Goal: Task Accomplishment & Management: Manage account settings

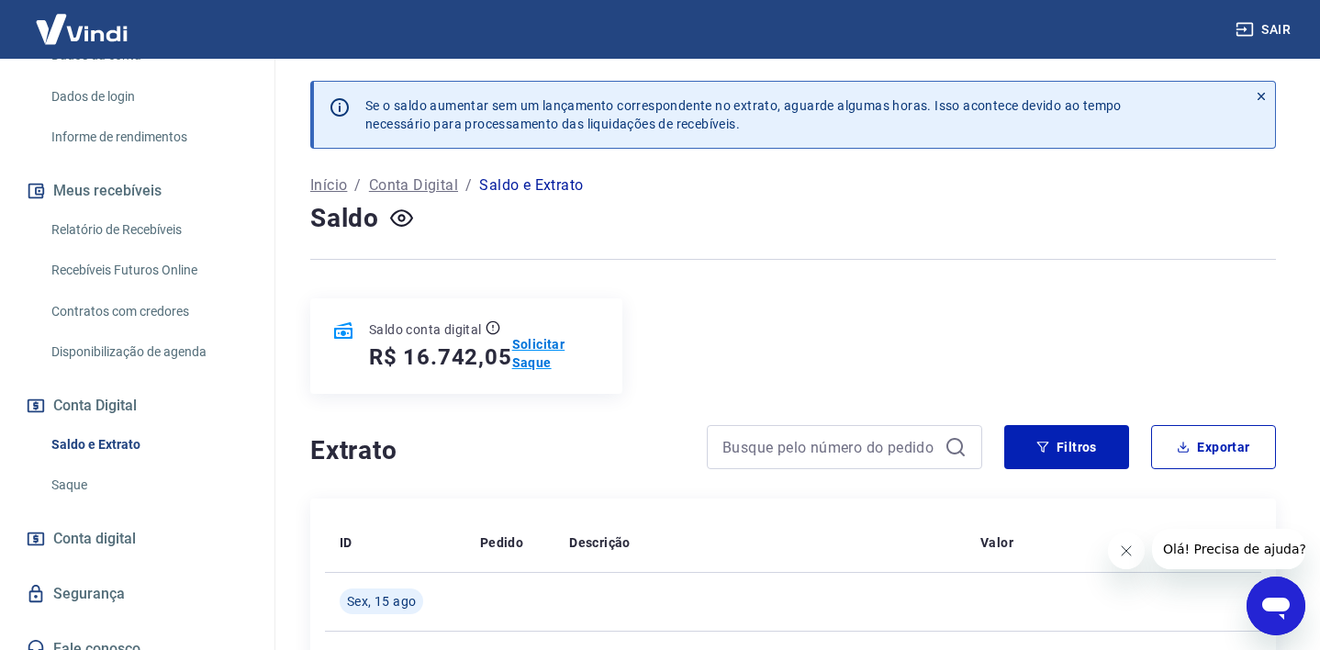
click at [534, 344] on p "Solicitar Saque" at bounding box center [556, 353] width 88 height 37
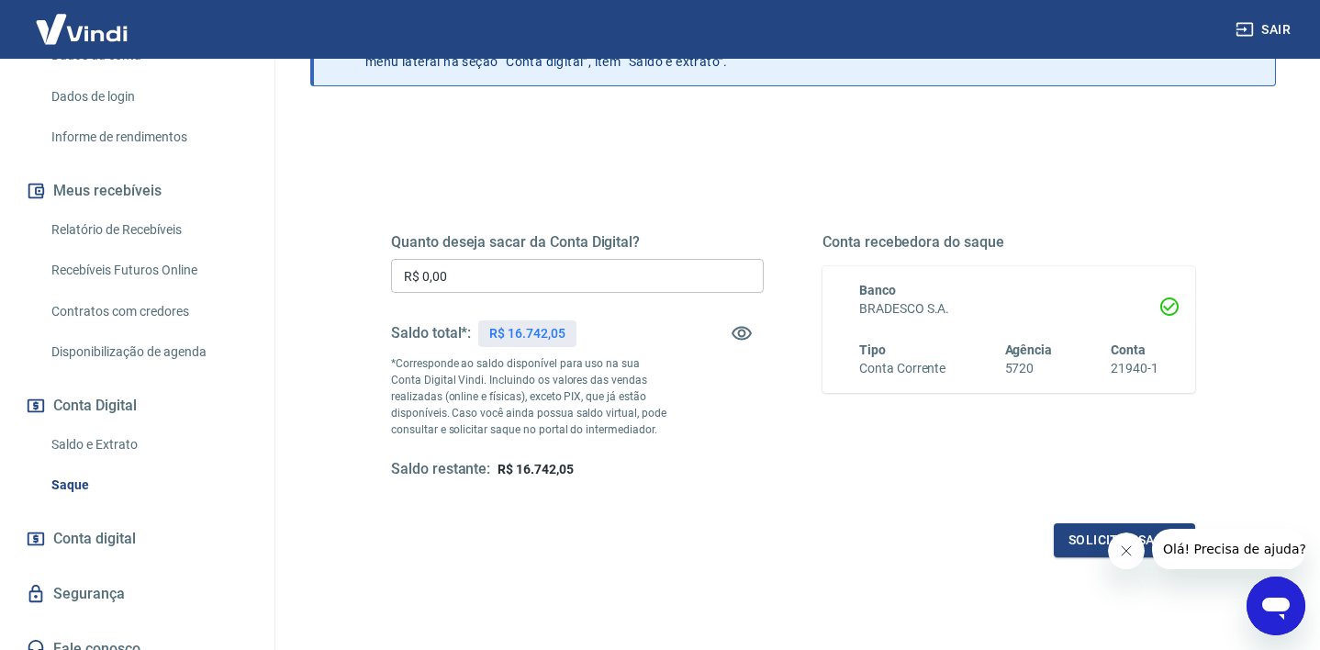
scroll to position [140, 0]
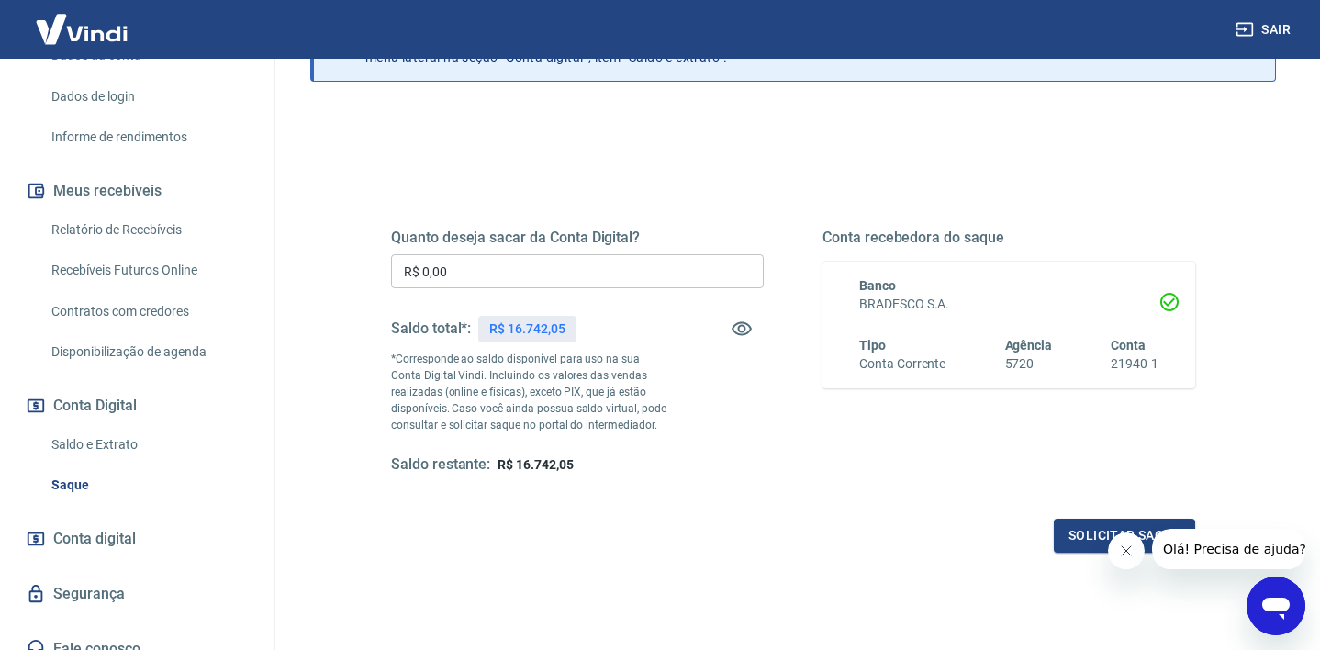
click at [466, 277] on input "R$ 0,00" at bounding box center [577, 271] width 373 height 34
type input "R$ 15.000,00"
click at [737, 466] on div "Saldo restante: R$ 1.742,05" at bounding box center [577, 464] width 373 height 19
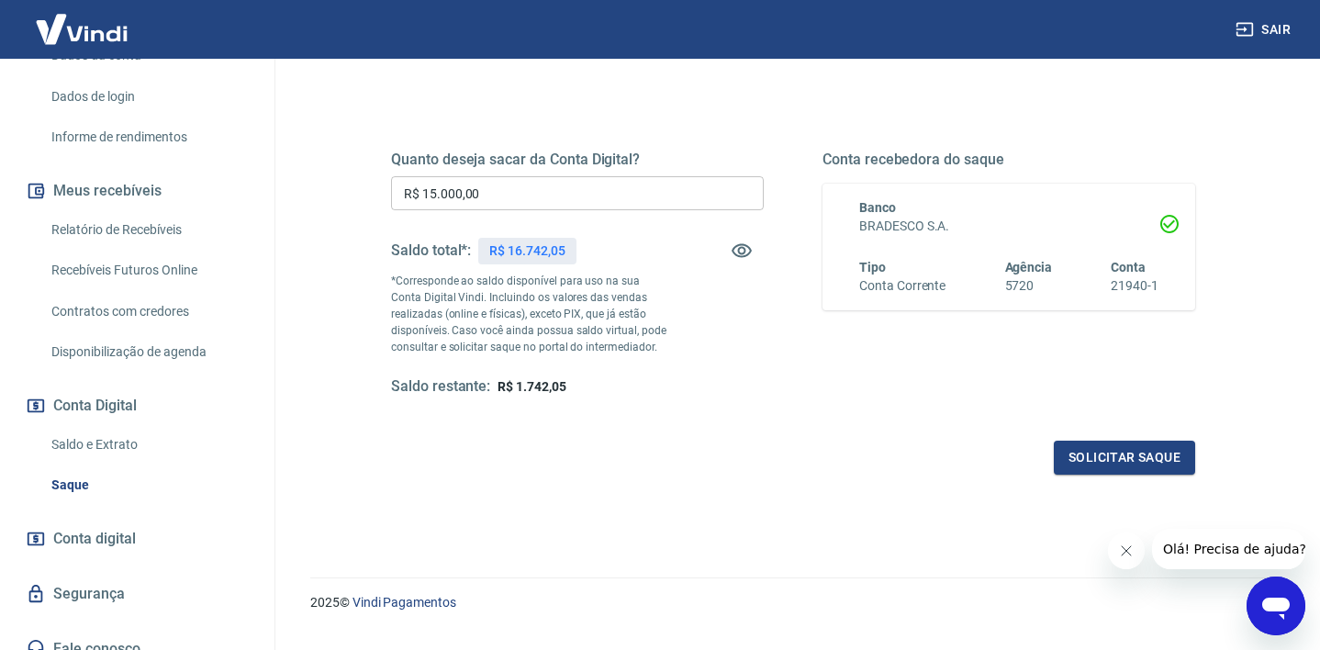
scroll to position [248, 0]
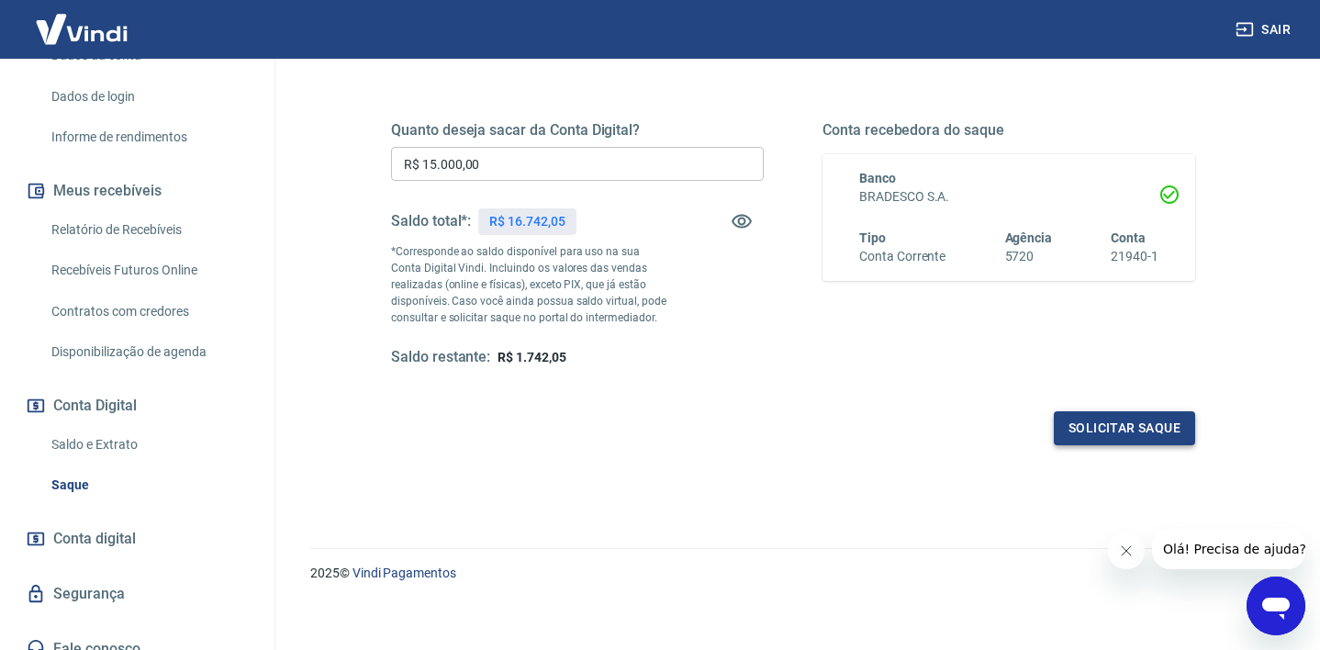
click at [1119, 431] on button "Solicitar saque" at bounding box center [1124, 428] width 141 height 34
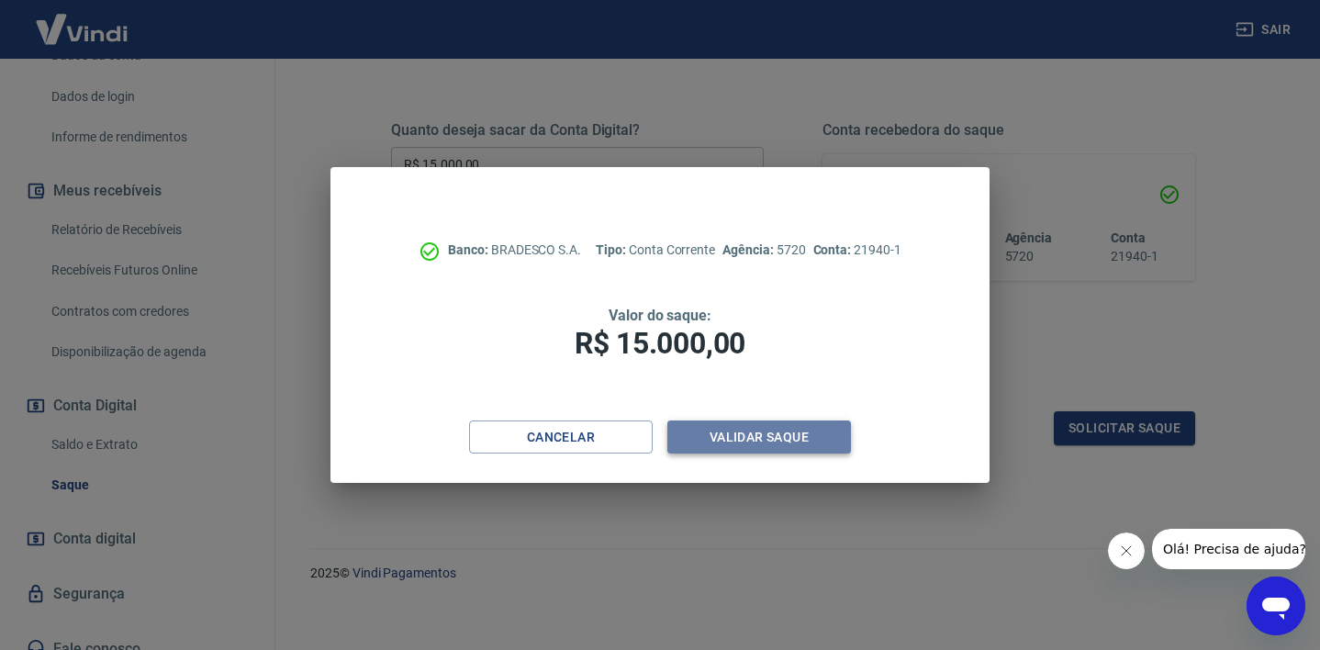
click at [768, 439] on button "Validar saque" at bounding box center [760, 438] width 184 height 34
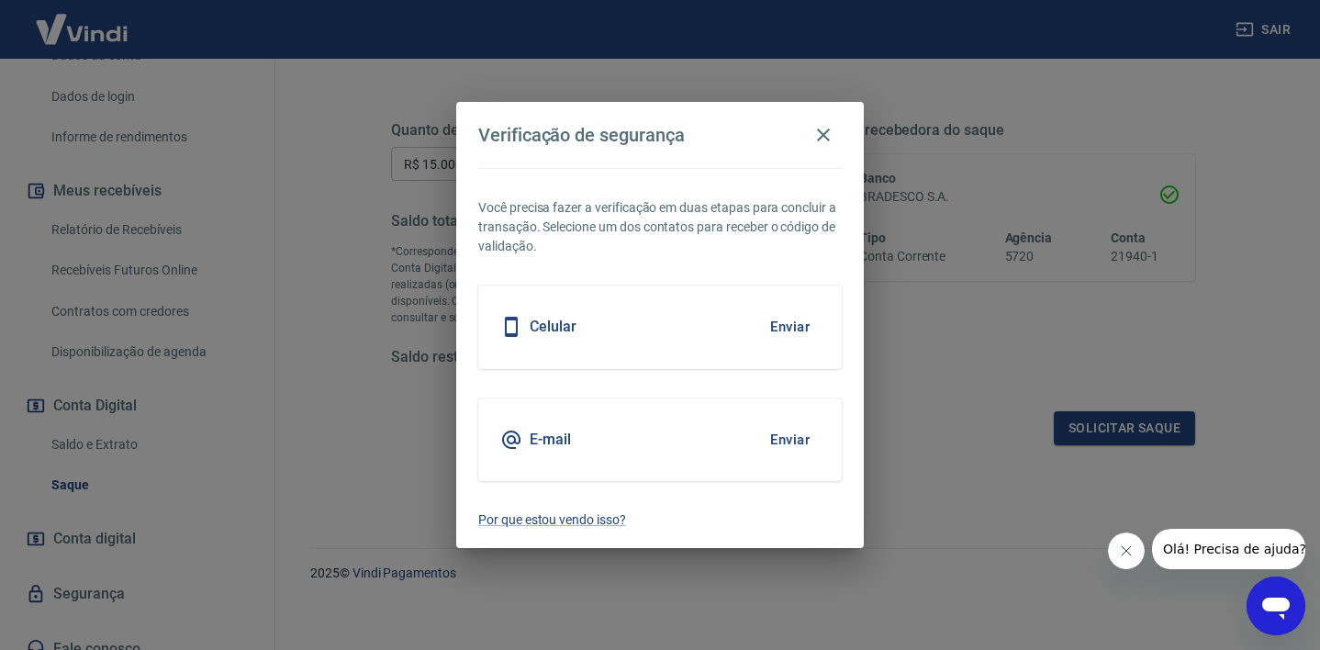
click at [713, 421] on div "E-mail Enviar" at bounding box center [660, 439] width 364 height 83
click at [792, 443] on button "Enviar" at bounding box center [790, 440] width 60 height 39
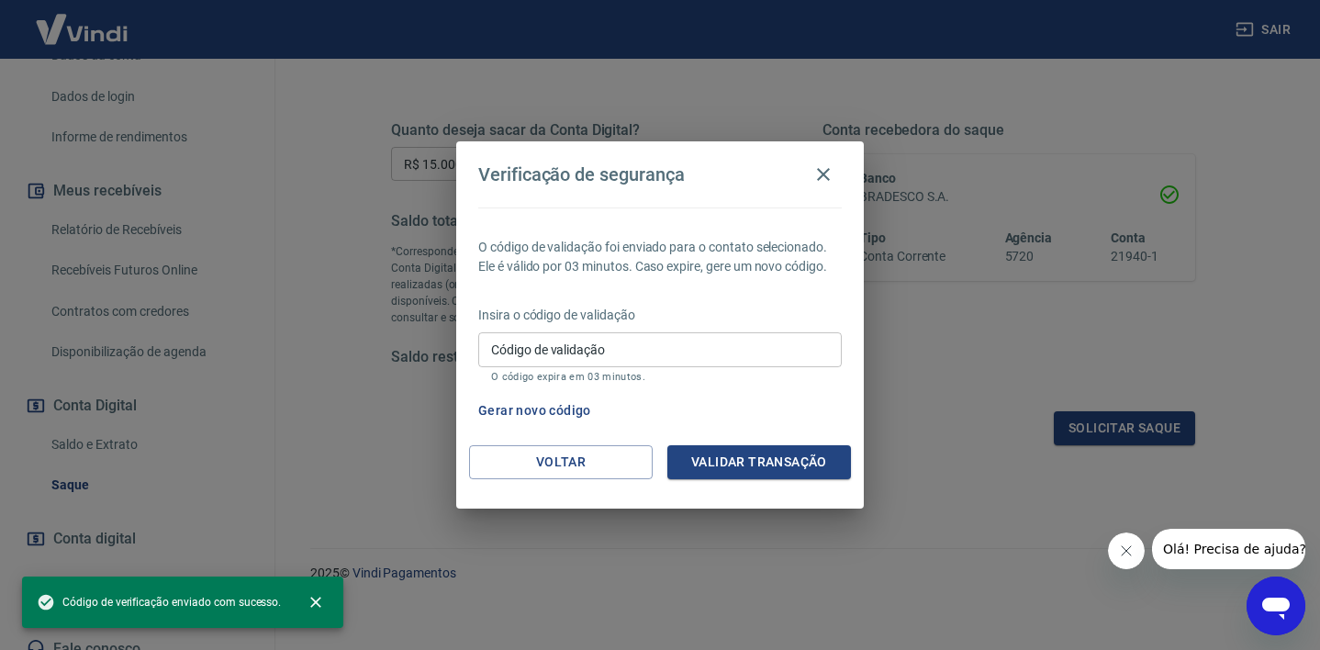
click at [790, 443] on div "O código de validação foi enviado para o contato selecionado. Ele é válido por …" at bounding box center [660, 327] width 408 height 238
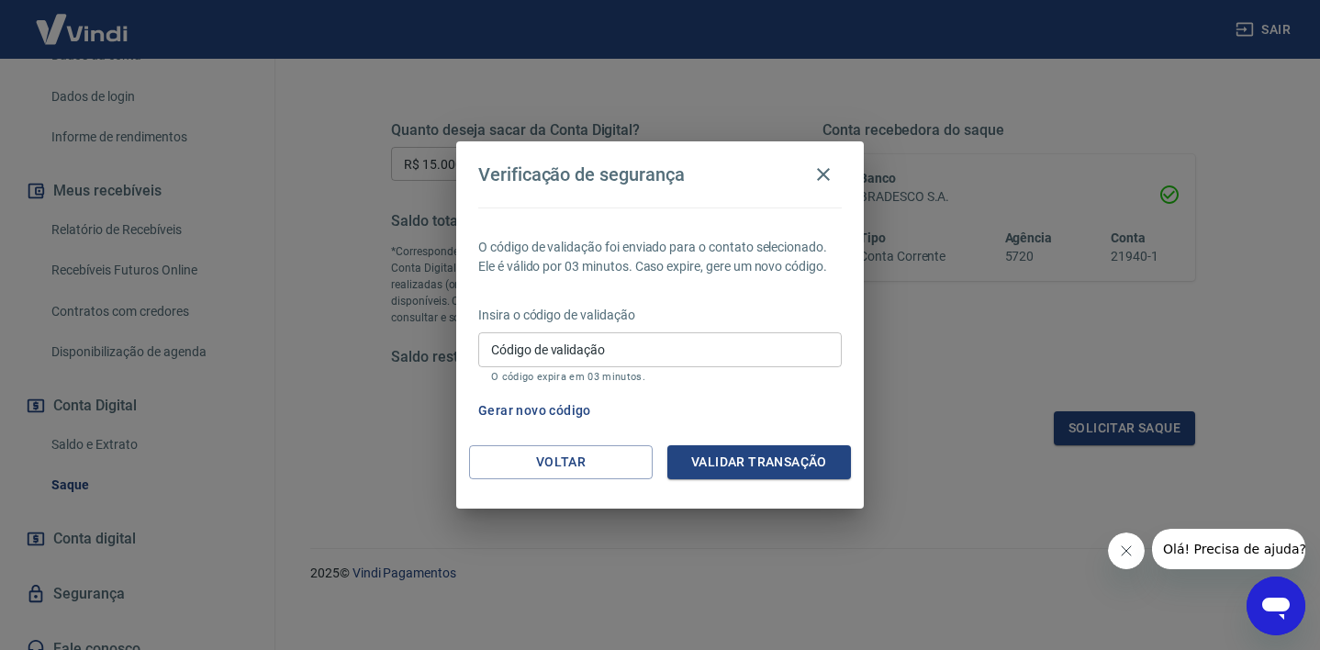
click at [649, 343] on input "Código de validação" at bounding box center [660, 349] width 364 height 34
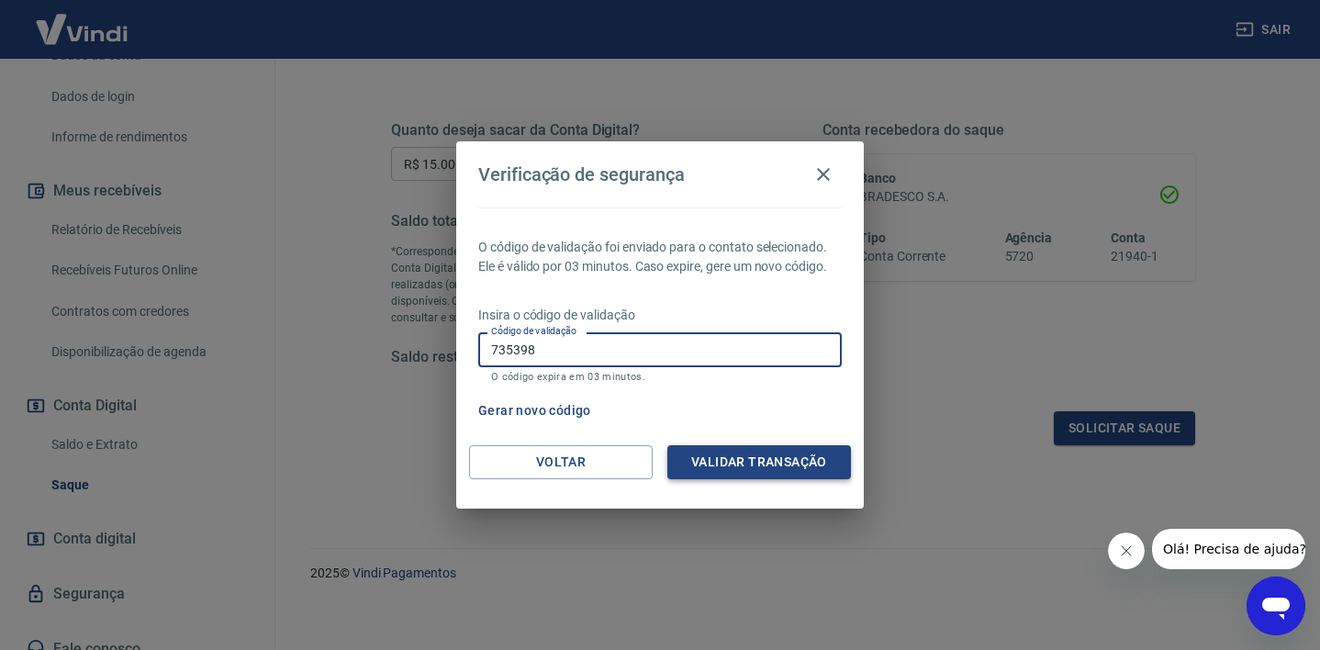
type input "735398"
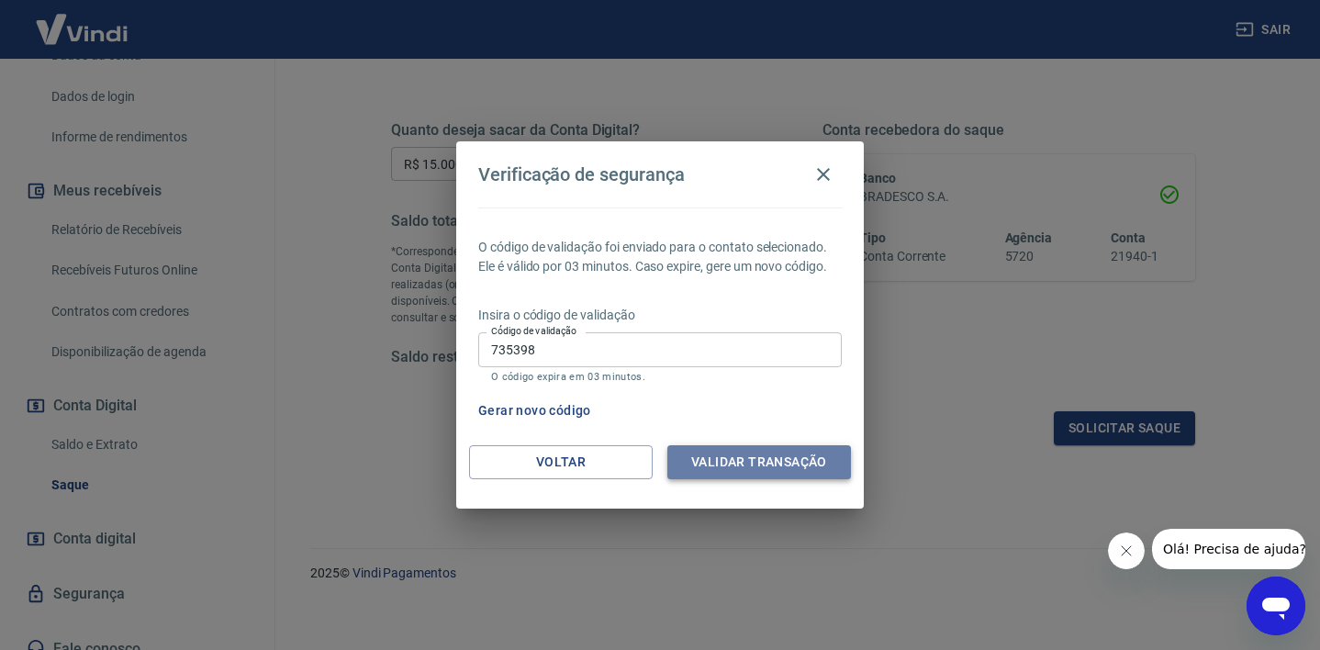
click at [765, 469] on button "Validar transação" at bounding box center [760, 462] width 184 height 34
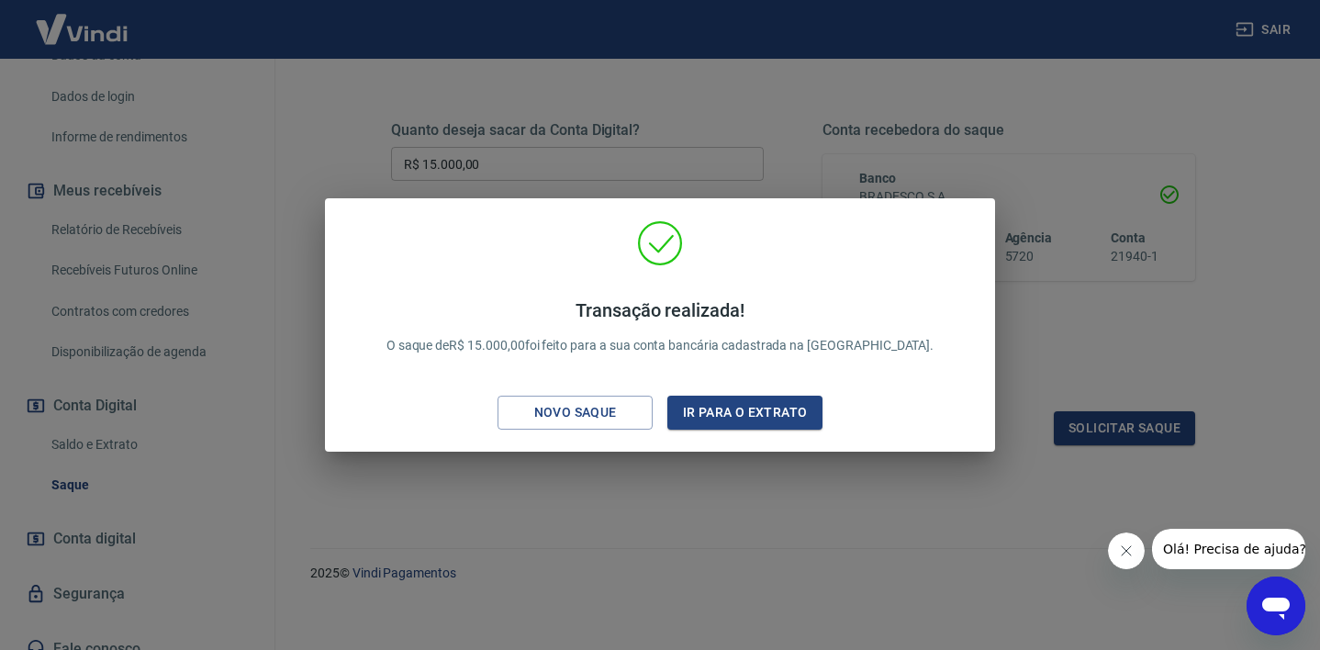
click at [765, 469] on div "Transação realizada! O saque de R$ 15.000,00 foi feito para a sua conta bancári…" at bounding box center [660, 325] width 1320 height 650
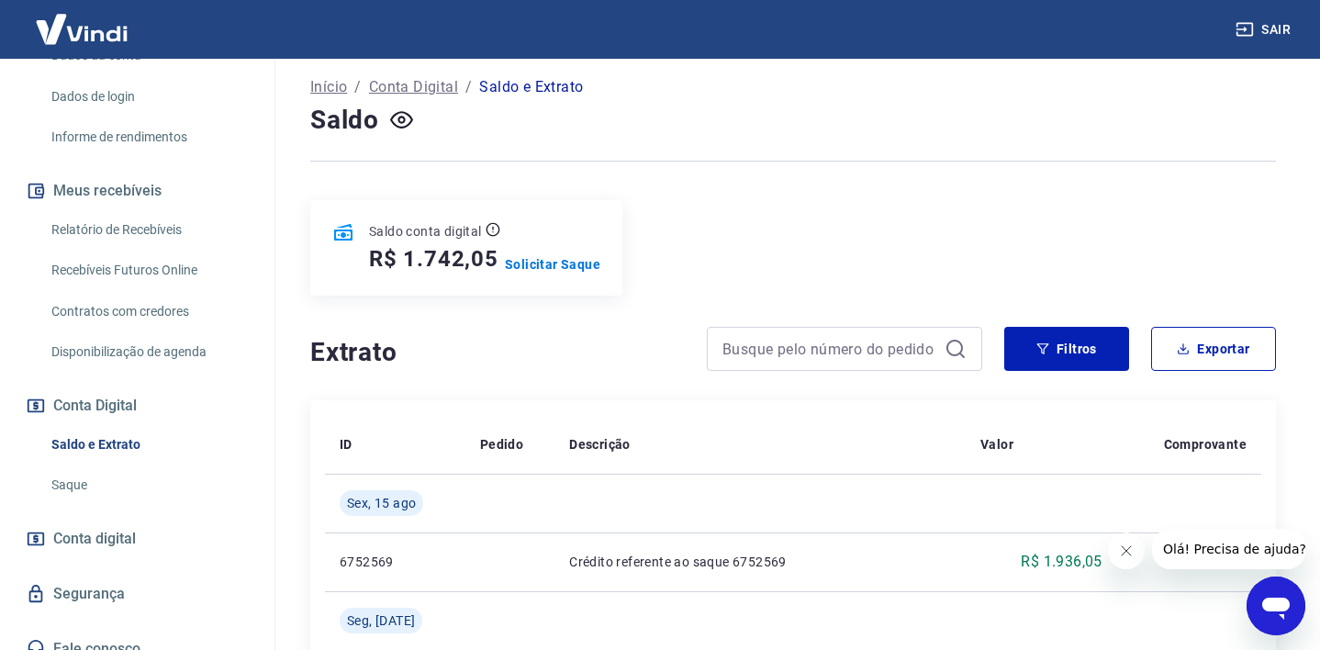
scroll to position [99, 0]
